Goal: Information Seeking & Learning: Learn about a topic

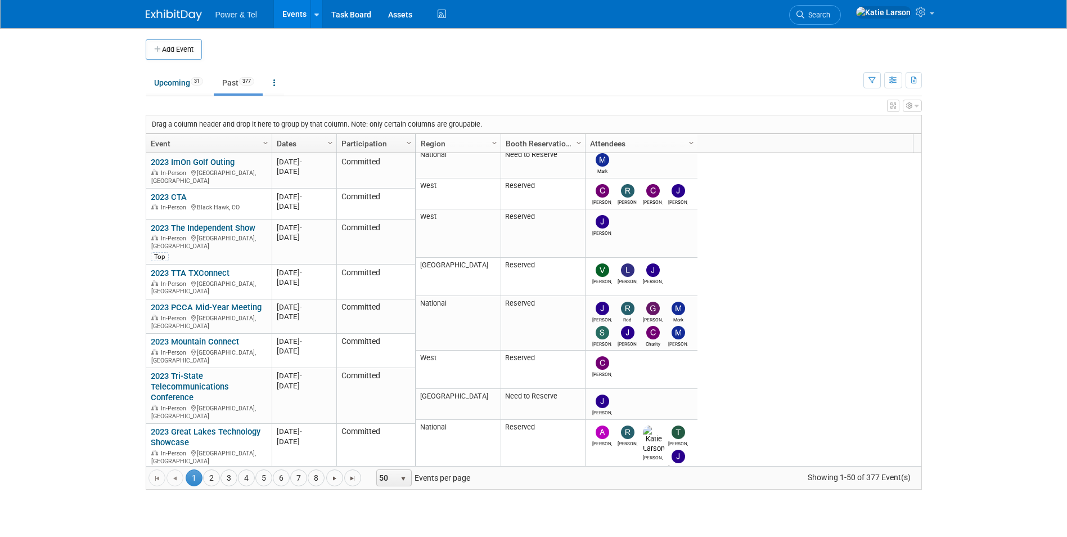
scroll to position [810, 0]
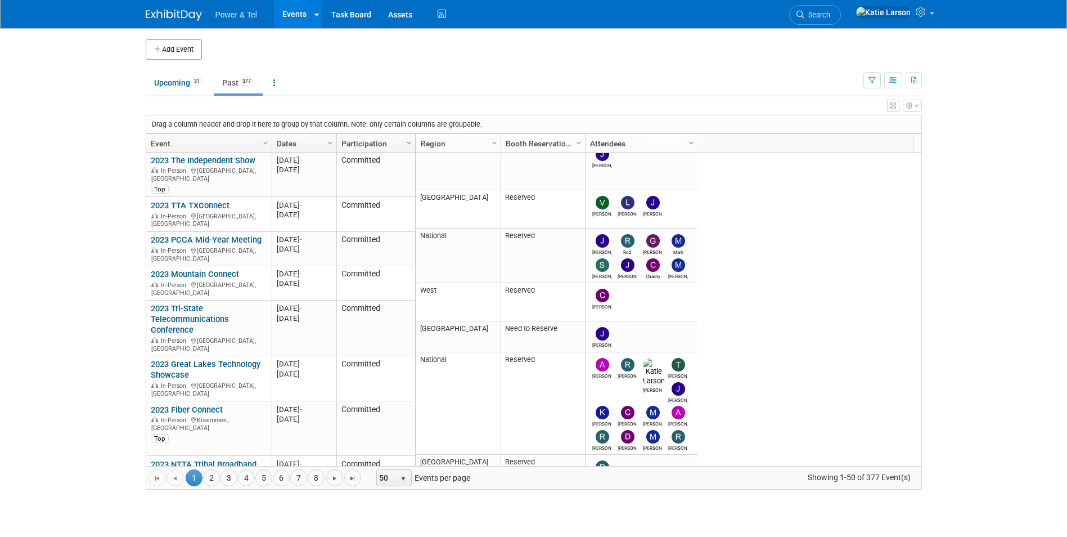
click at [183, 536] on link "2023 ISE Expo" at bounding box center [185, 543] width 69 height 10
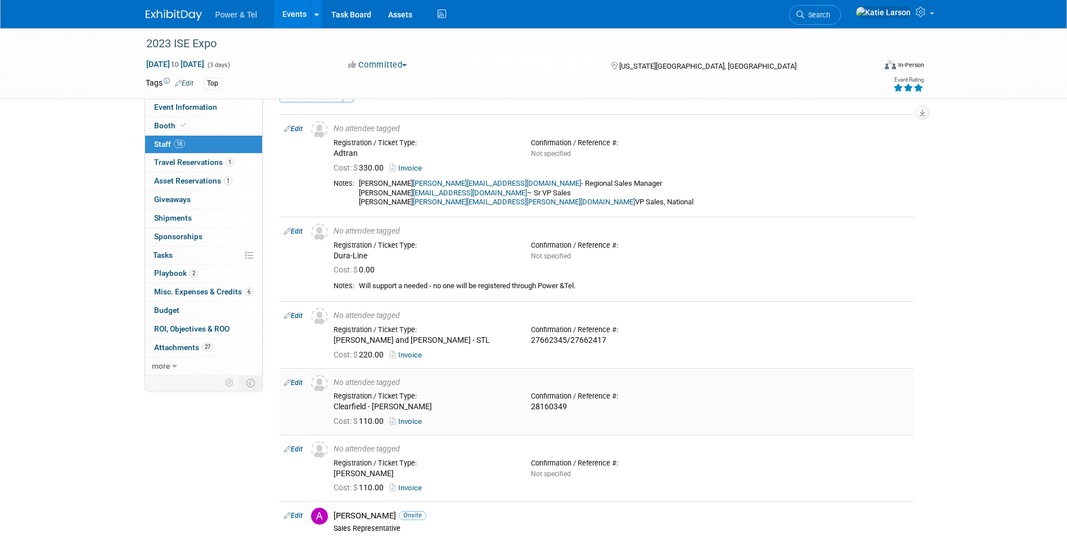
scroll to position [56, 0]
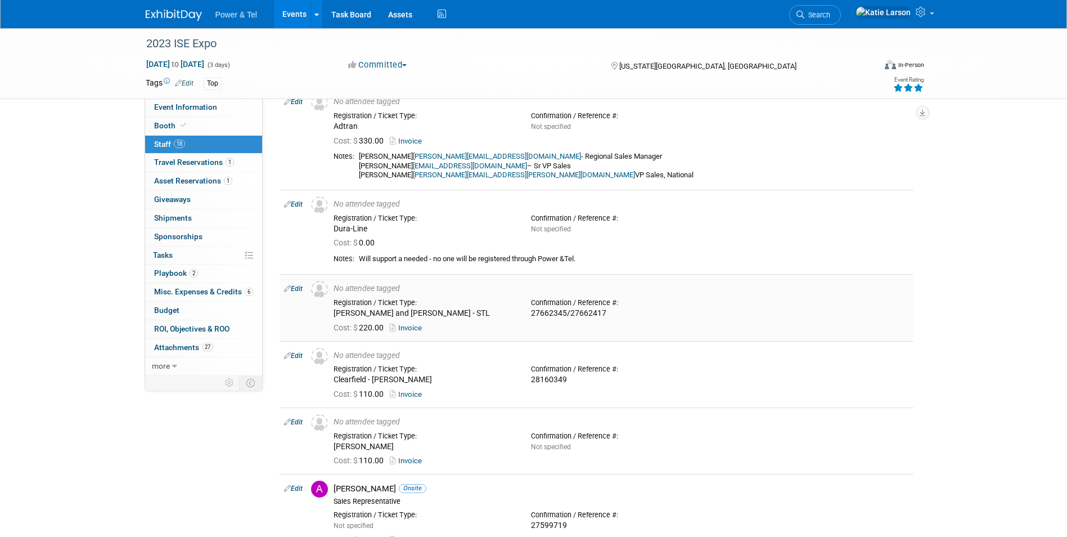
click at [408, 331] on link "Invoice" at bounding box center [408, 327] width 37 height 8
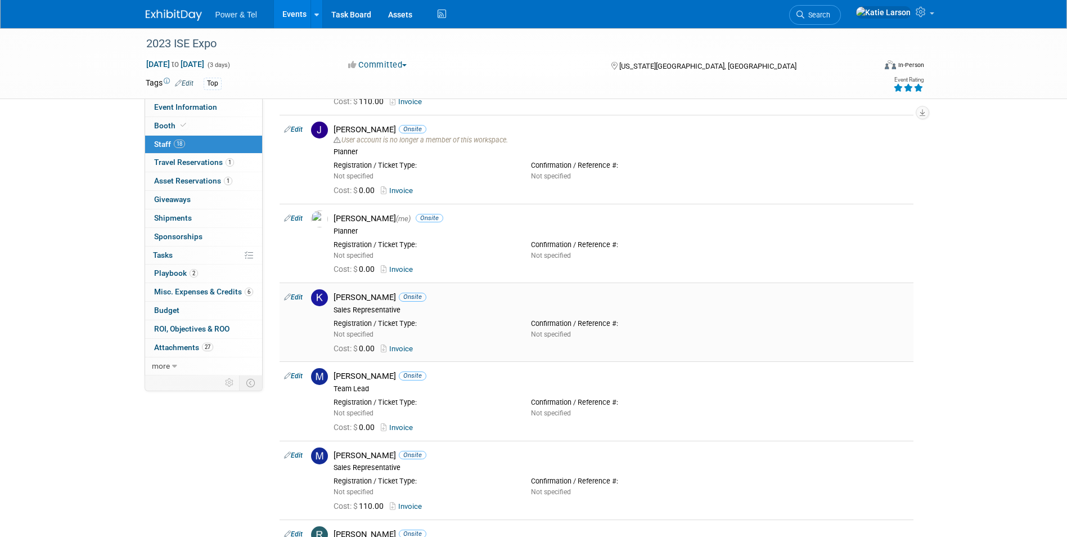
scroll to position [731, 0]
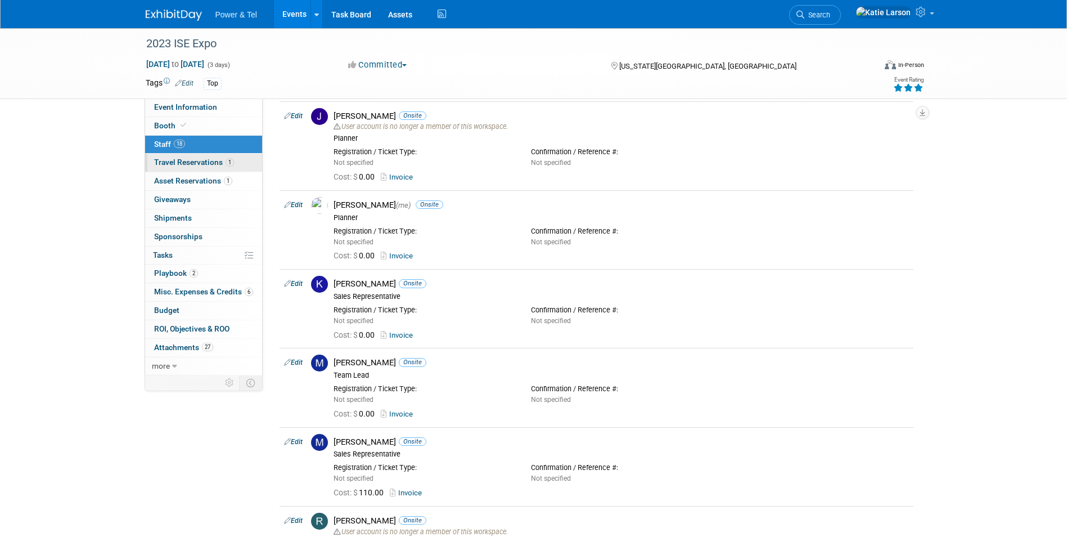
click at [192, 161] on span "Travel Reservations 1" at bounding box center [194, 162] width 80 height 9
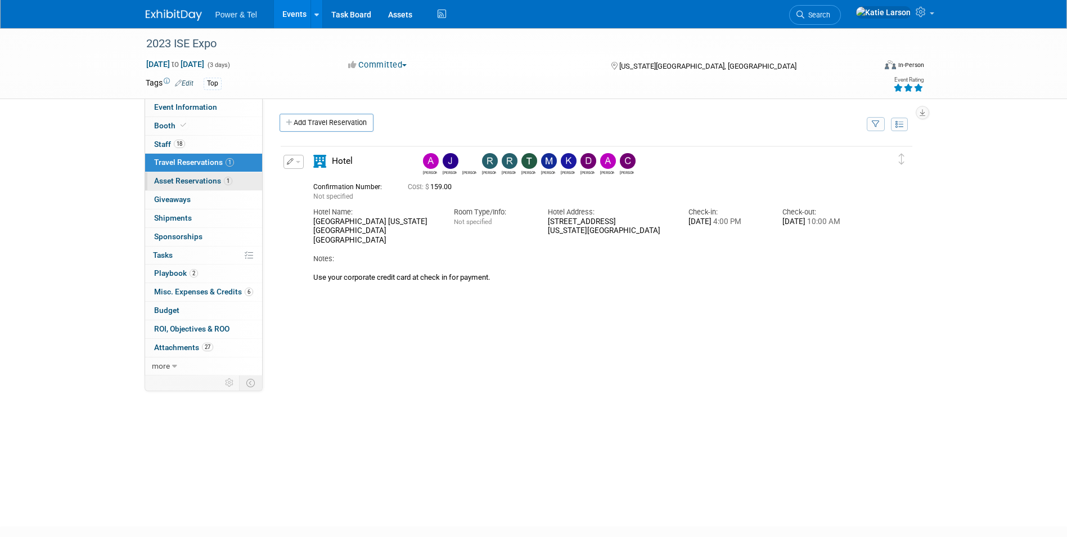
click at [194, 183] on span "Asset Reservations 1" at bounding box center [193, 180] width 78 height 9
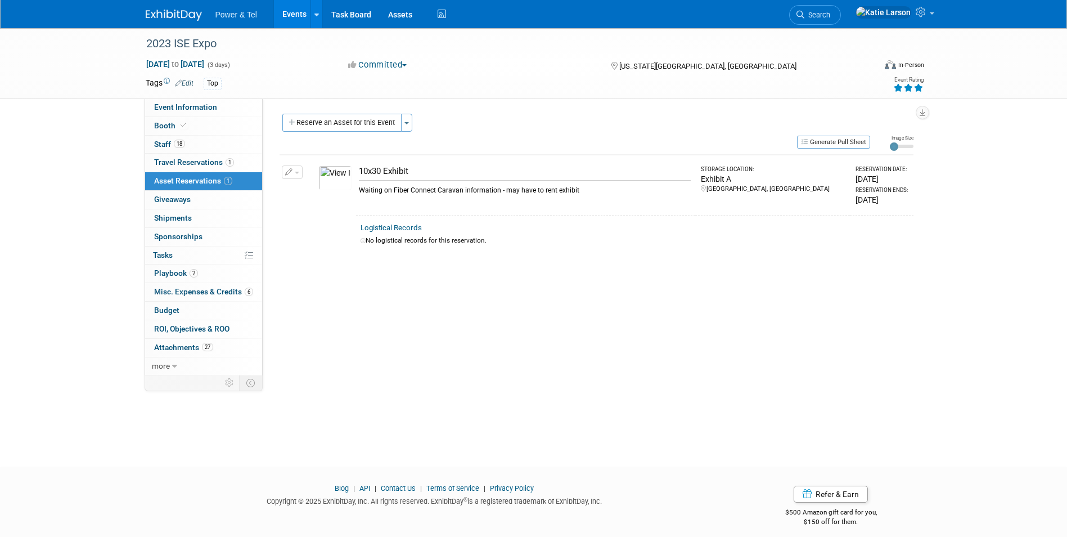
click at [339, 175] on img at bounding box center [335, 177] width 33 height 25
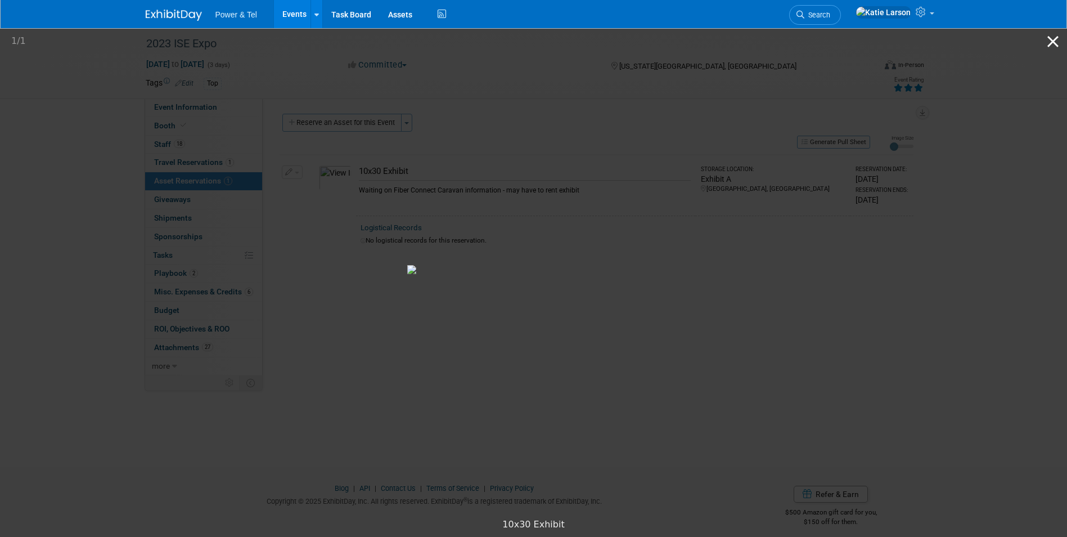
click at [1054, 35] on button "Close gallery" at bounding box center [1053, 41] width 28 height 26
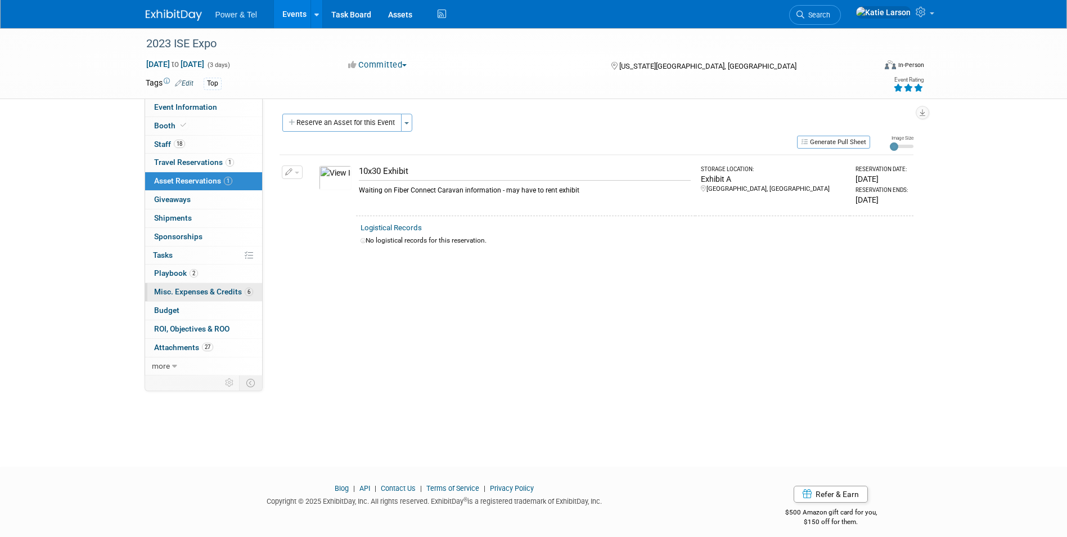
click at [194, 287] on span "Misc. Expenses & Credits 6" at bounding box center [203, 291] width 99 height 9
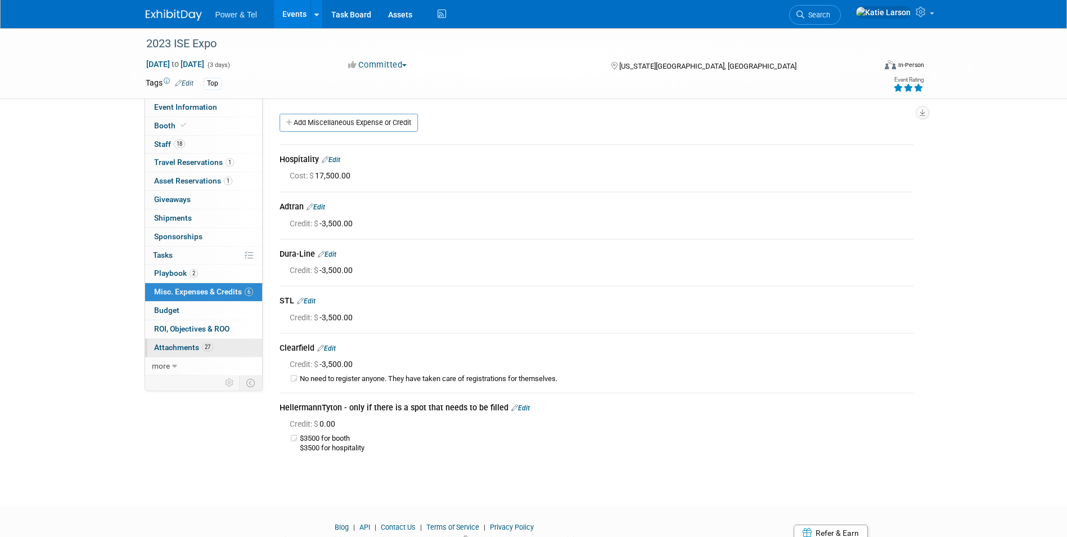
click at [160, 350] on span "Attachments 27" at bounding box center [183, 347] width 59 height 9
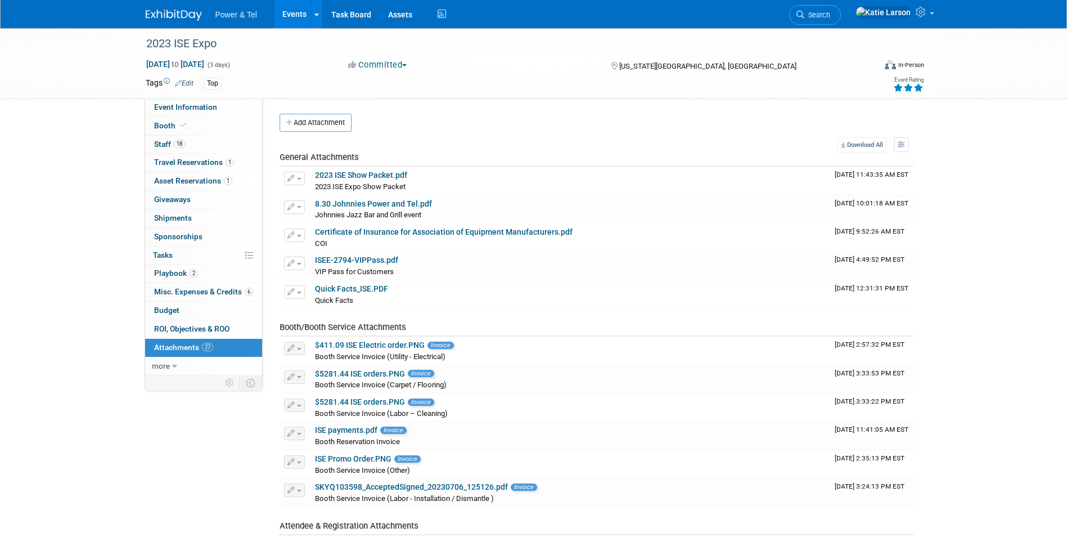
click at [235, 16] on span "Power & Tel" at bounding box center [236, 14] width 42 height 9
click at [159, 9] on link at bounding box center [181, 9] width 70 height 9
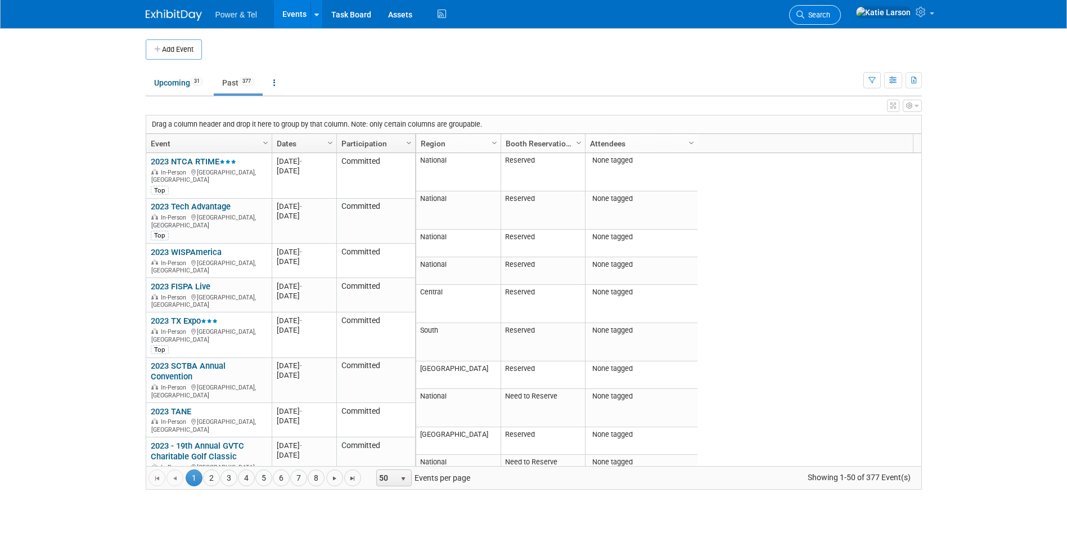
click at [830, 14] on span "Search" at bounding box center [817, 15] width 26 height 8
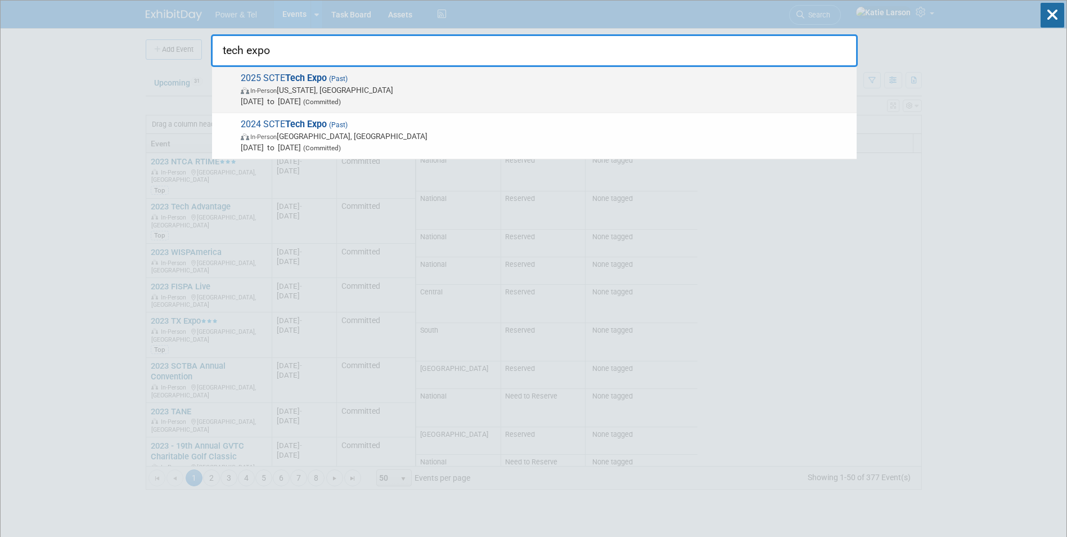
type input "tech expo"
click at [296, 75] on strong "Tech Expo" at bounding box center [306, 78] width 42 height 11
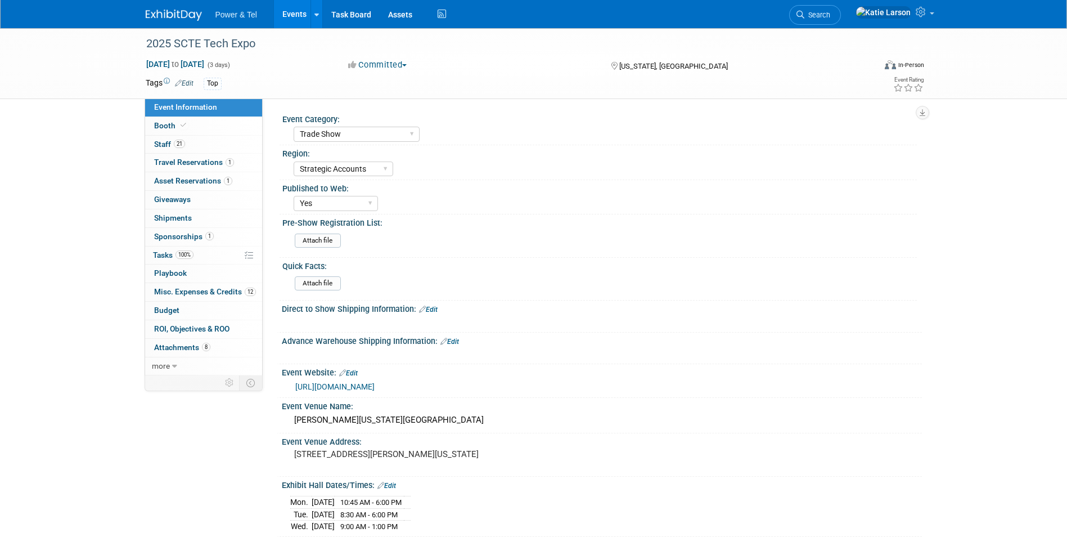
select select "Trade Show"
select select "Strategic Accounts"
select select "Yes"
click at [183, 144] on span "21" at bounding box center [179, 144] width 11 height 8
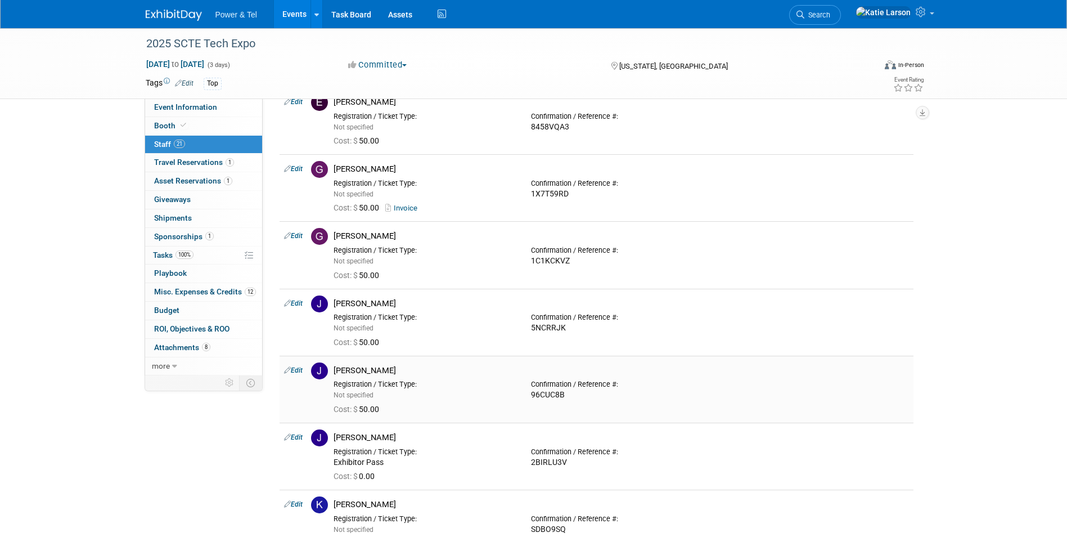
scroll to position [619, 0]
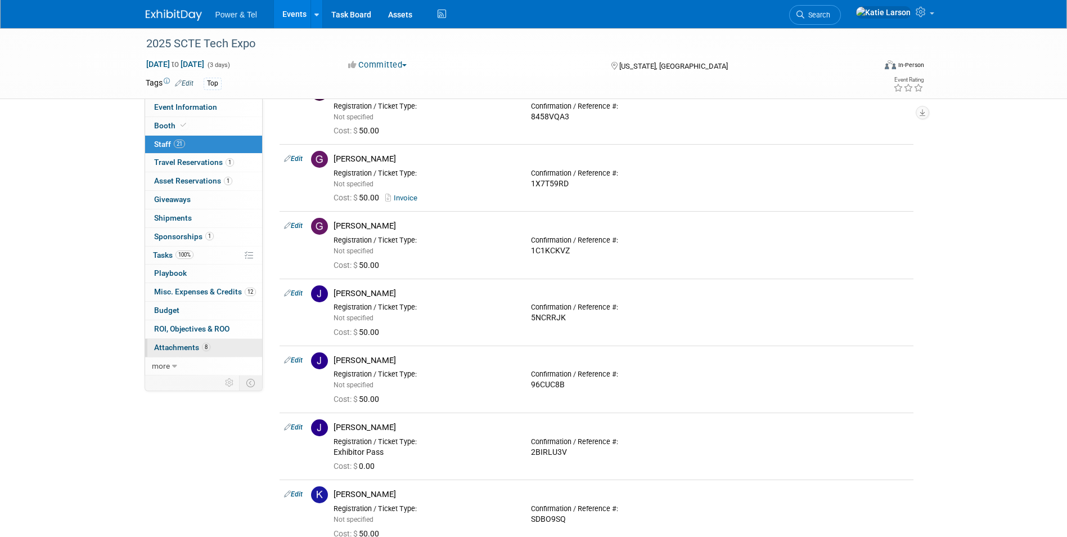
click at [184, 341] on link "8 Attachments 8" at bounding box center [203, 348] width 117 height 18
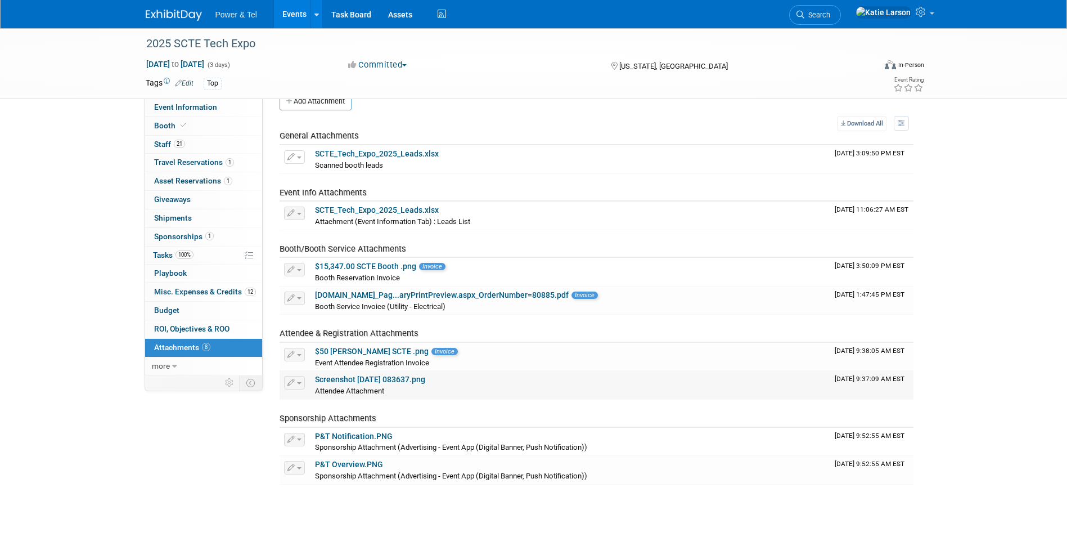
scroll to position [0, 0]
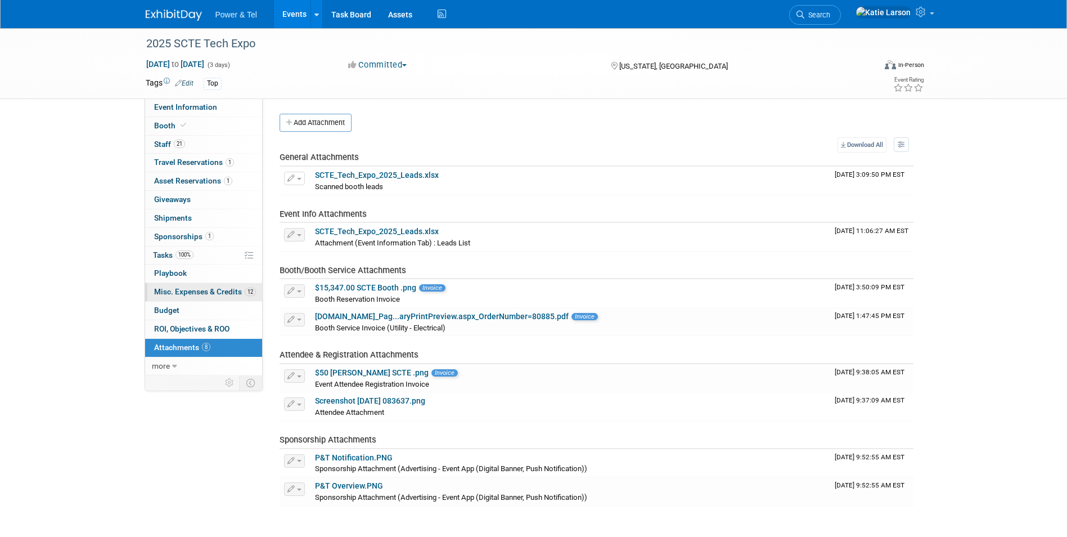
click at [194, 291] on span "Misc. Expenses & Credits 12" at bounding box center [205, 291] width 102 height 9
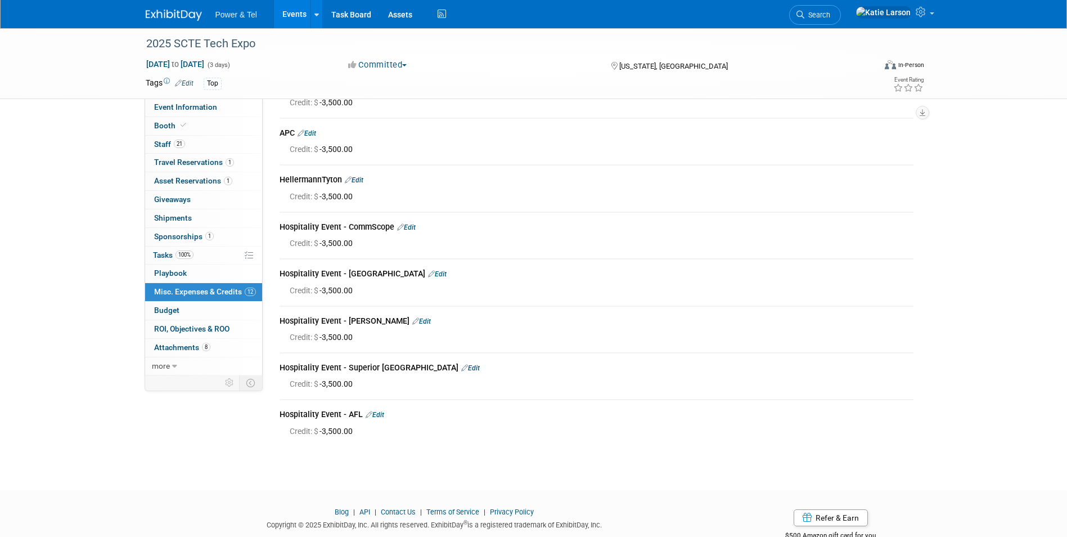
scroll to position [281, 0]
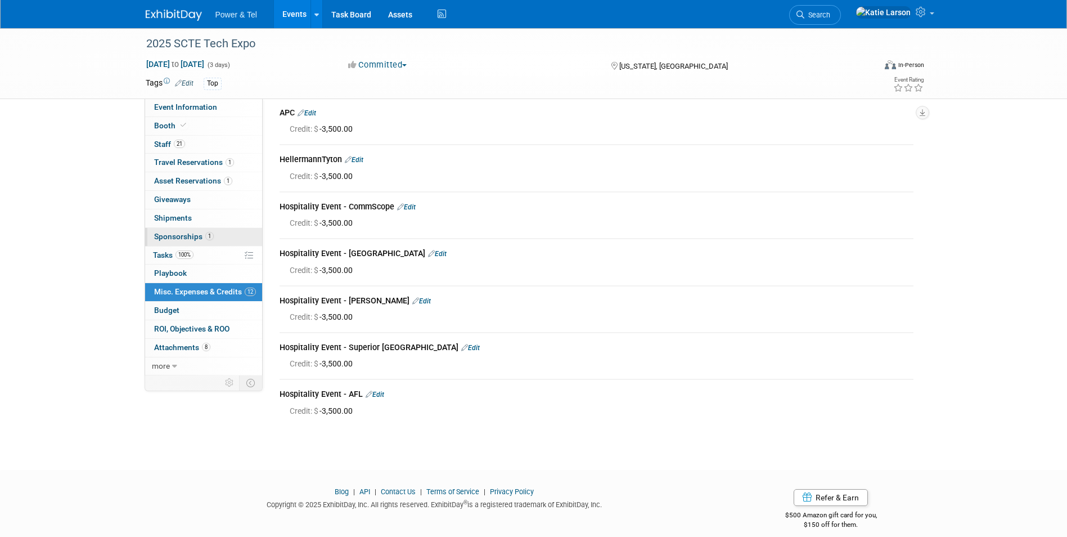
click at [208, 233] on span "1" at bounding box center [209, 236] width 8 height 8
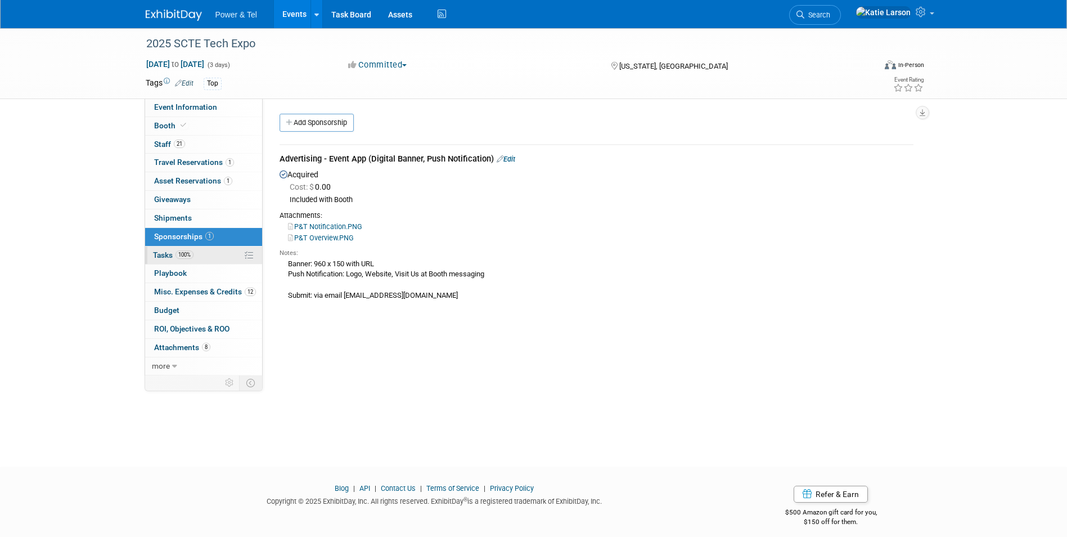
click at [209, 250] on link "100% Tasks 100%" at bounding box center [203, 255] width 117 height 18
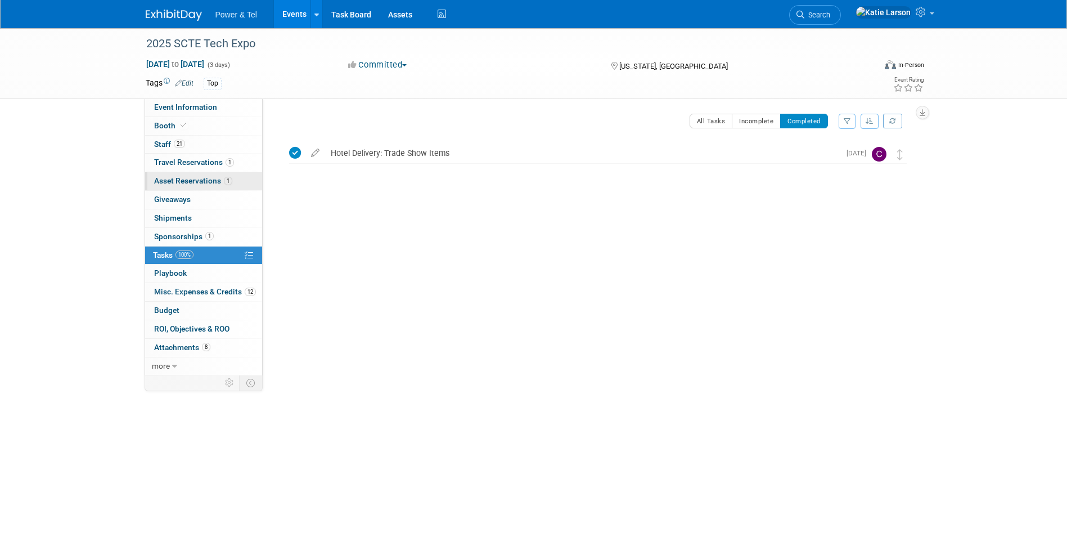
click at [183, 186] on link "1 Asset Reservations 1" at bounding box center [203, 181] width 117 height 18
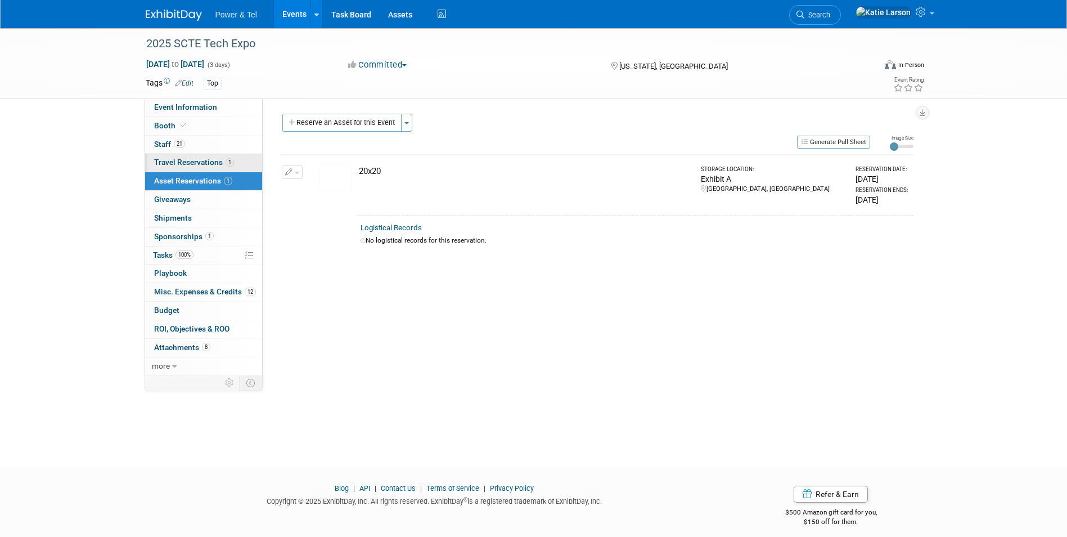
click at [183, 164] on span "Travel Reservations 1" at bounding box center [194, 162] width 80 height 9
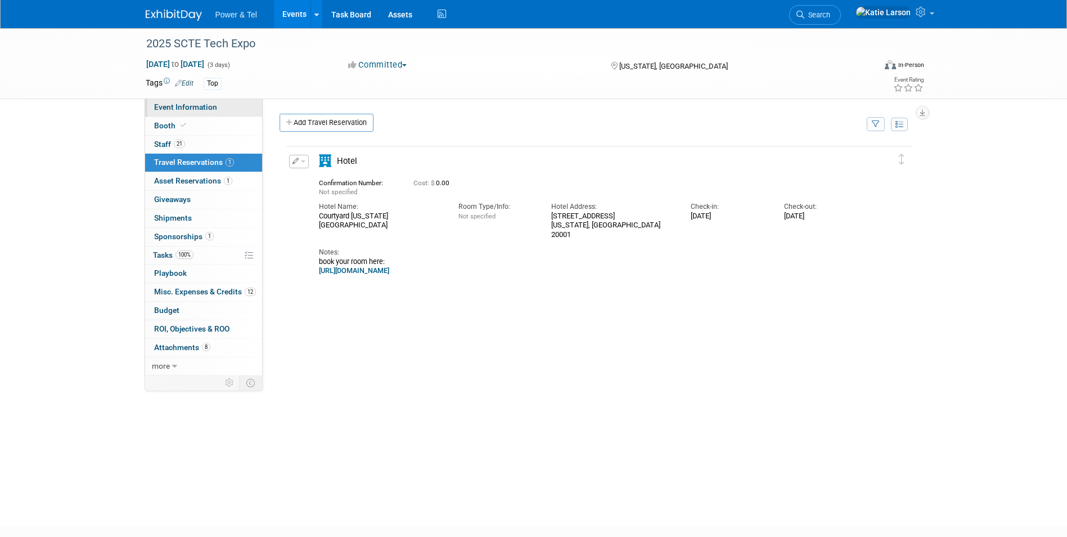
click at [194, 104] on span "Event Information" at bounding box center [185, 106] width 63 height 9
select select "Trade Show"
select select "Strategic Accounts"
select select "Yes"
